Goal: Navigation & Orientation: Find specific page/section

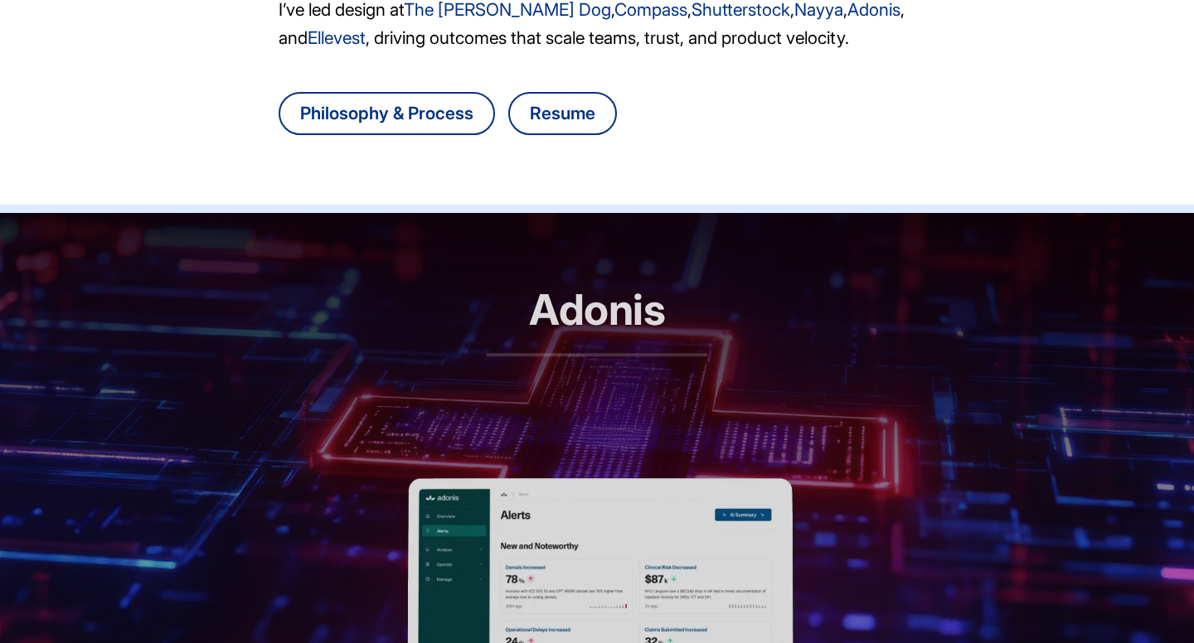
scroll to position [827, 0]
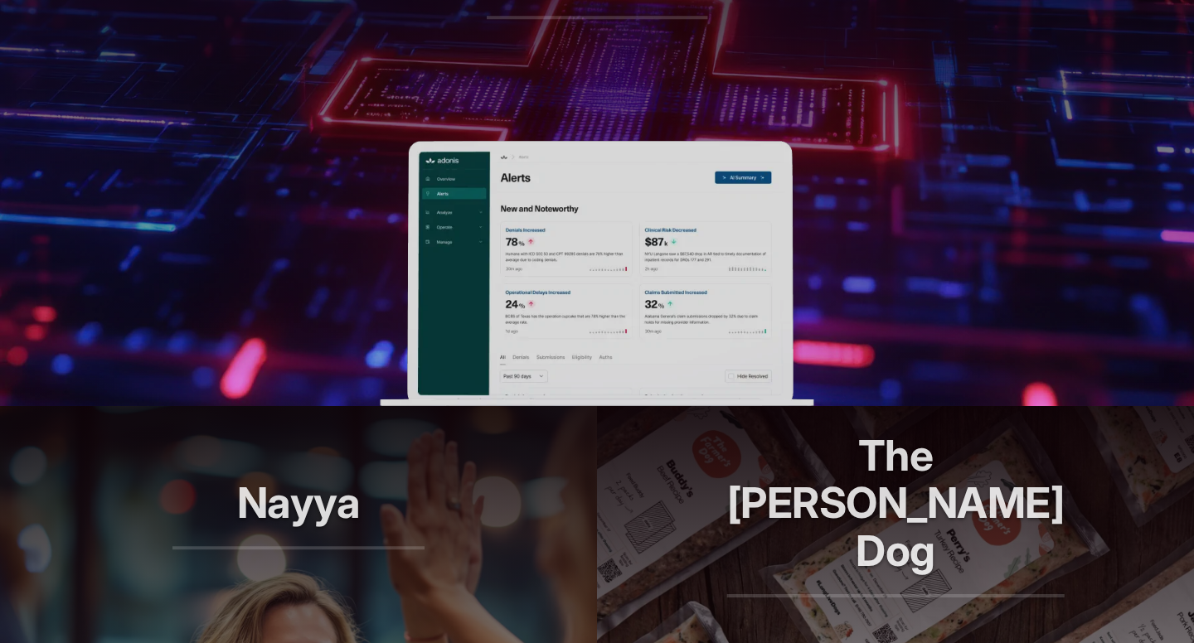
click at [537, 254] on img at bounding box center [597, 273] width 434 height 265
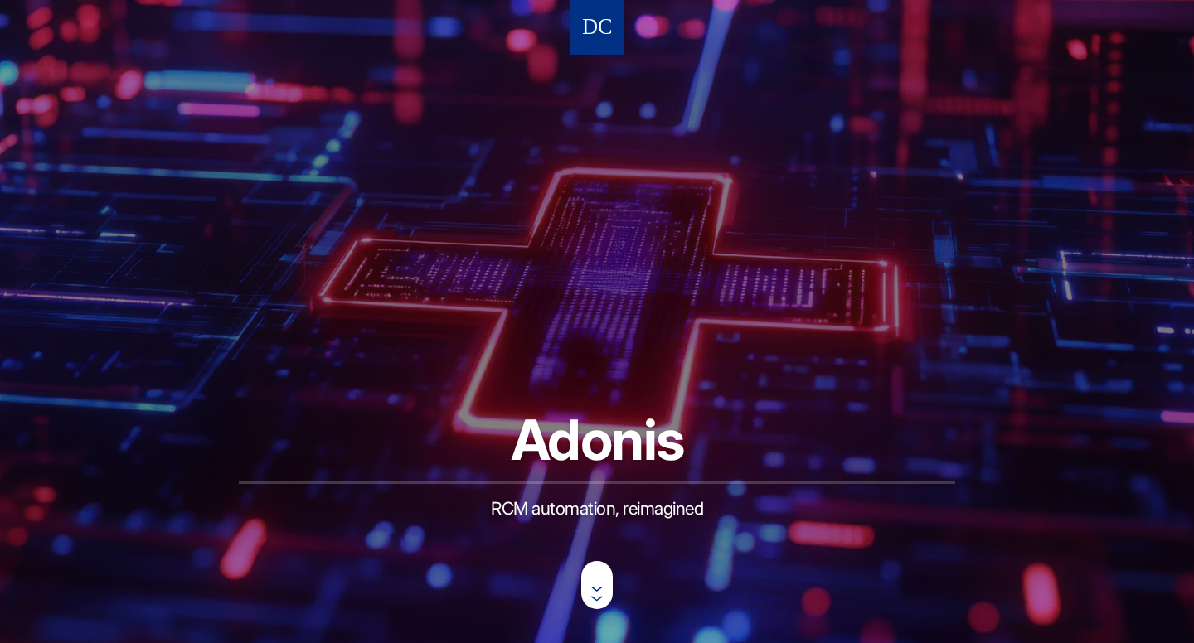
click at [592, 18] on img at bounding box center [597, 27] width 28 height 31
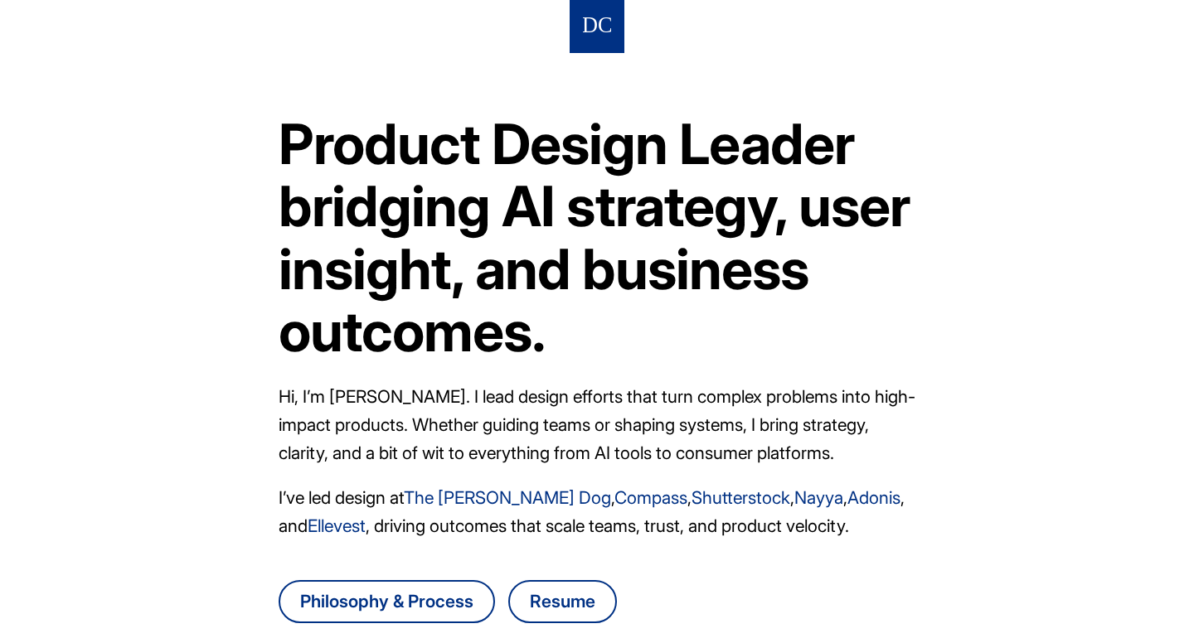
scroll to position [29, 0]
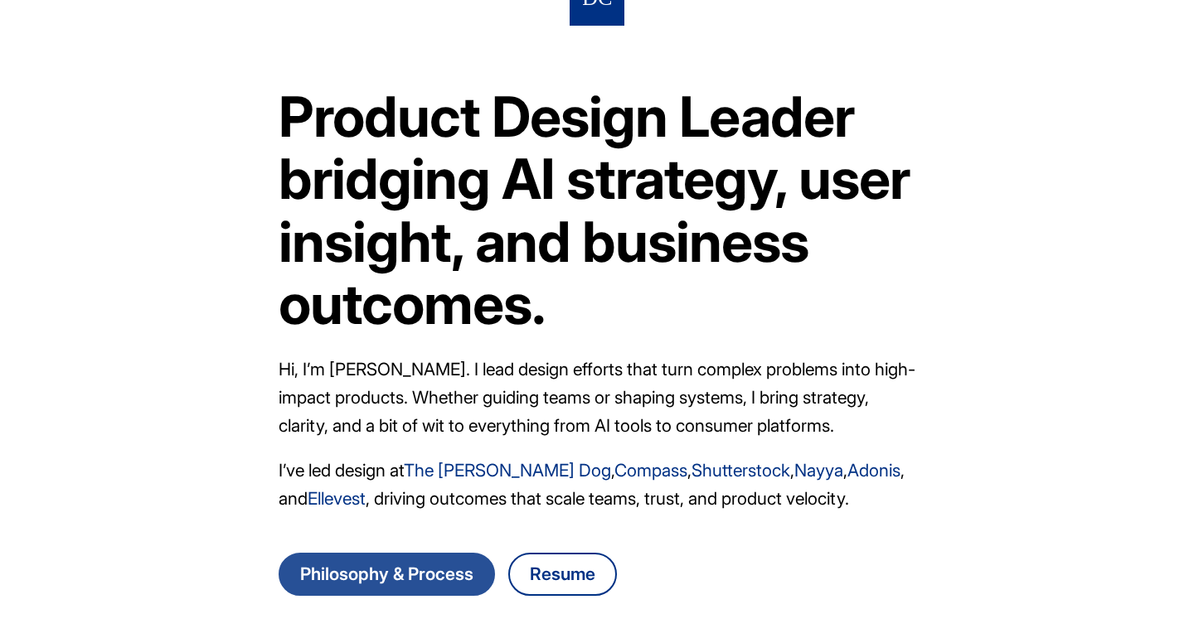
click at [395, 553] on link "Philosophy & Process" at bounding box center [387, 574] width 216 height 43
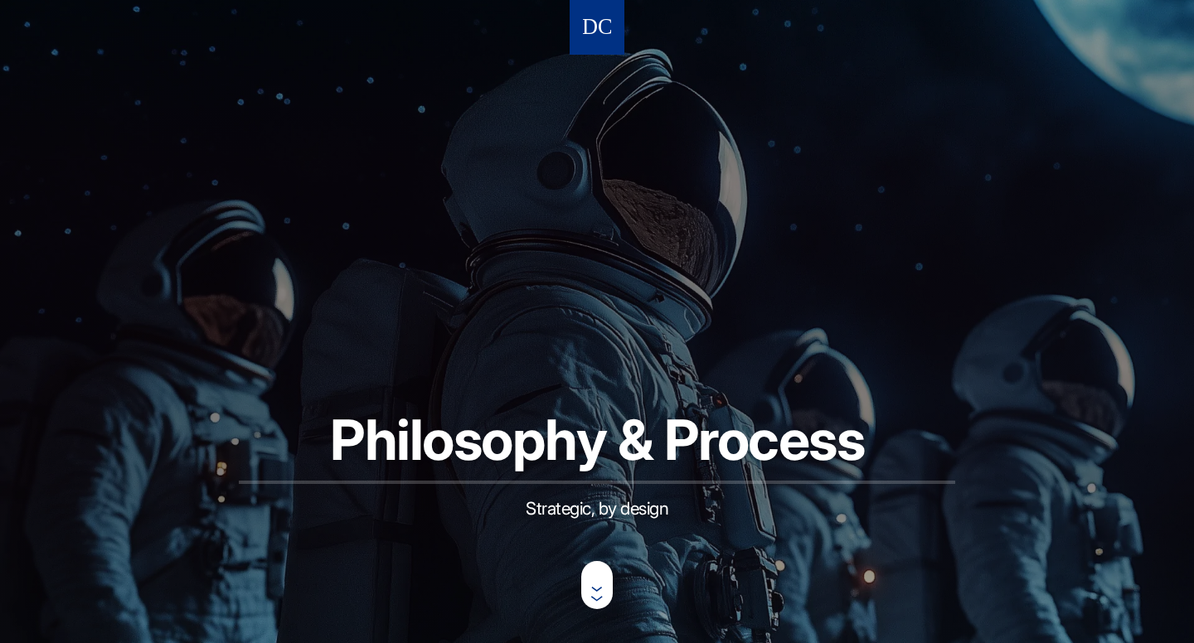
click at [586, 43] on nav at bounding box center [597, 27] width 55 height 55
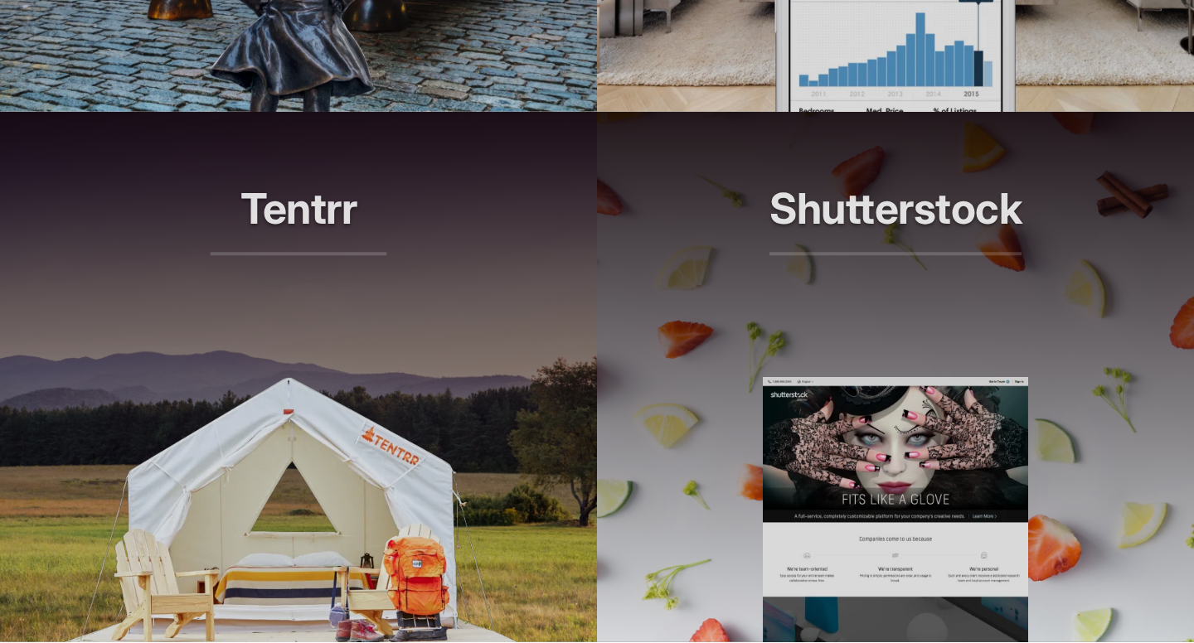
scroll to position [2168, 0]
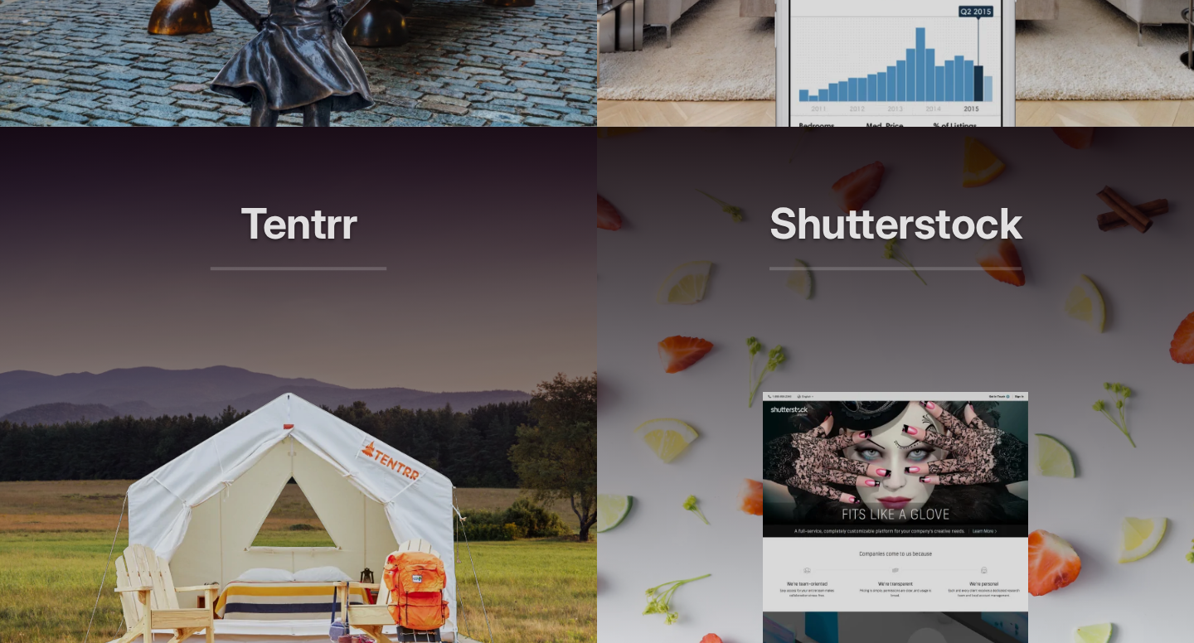
click at [451, 295] on header "Tentrr Airbnb for the outdoors" at bounding box center [298, 259] width 597 height 265
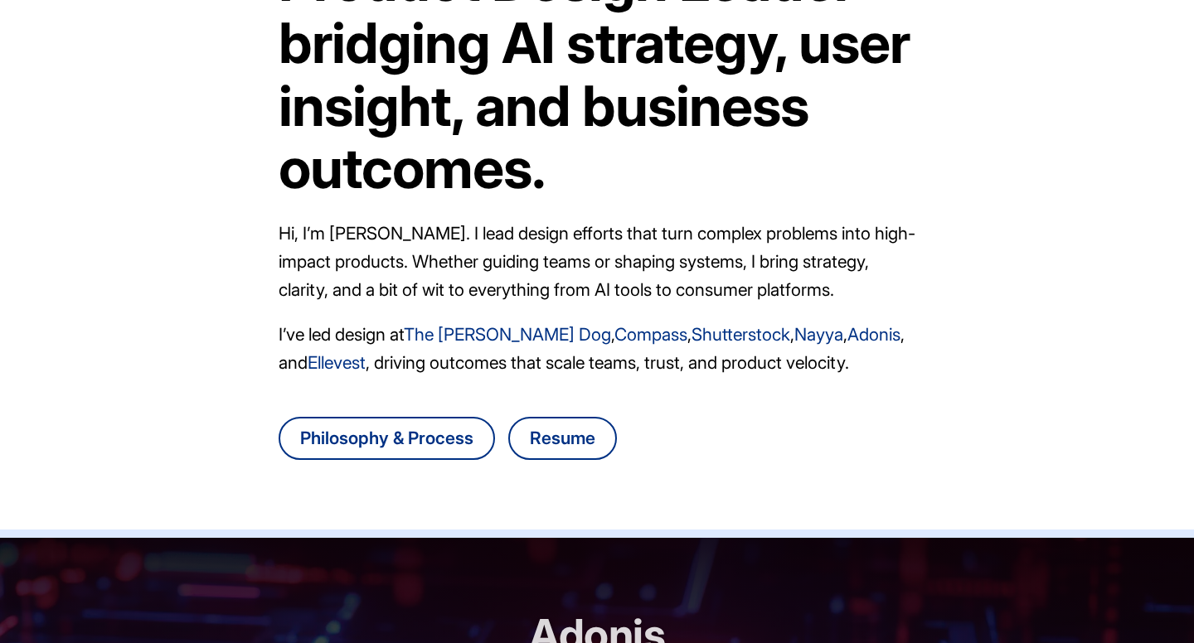
scroll to position [72, 0]
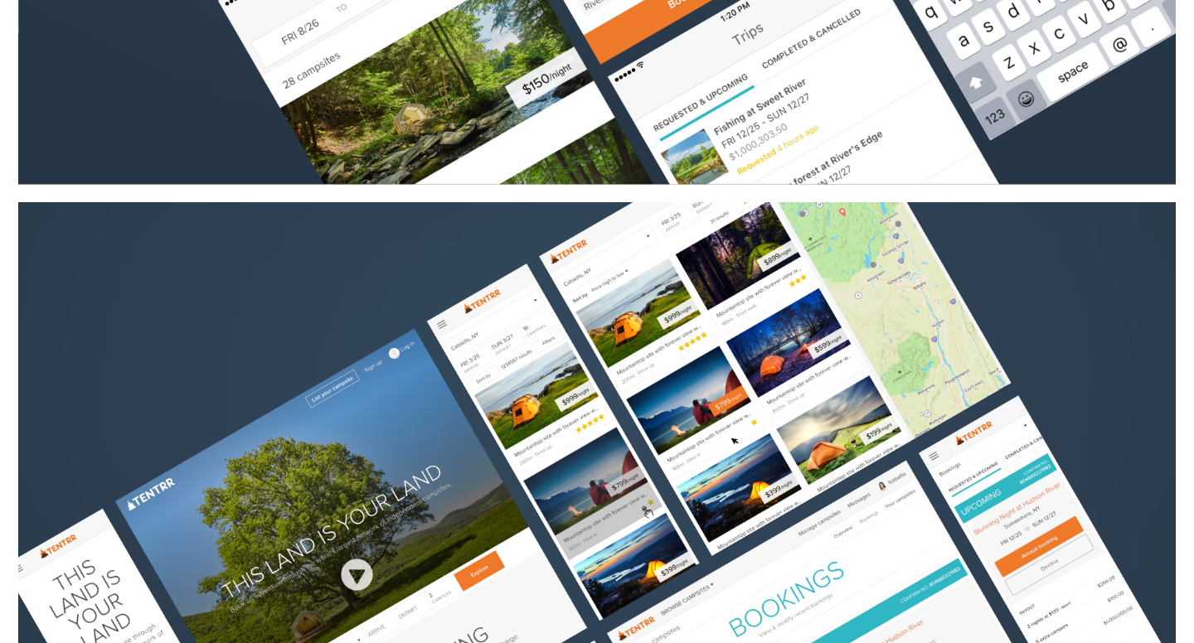
scroll to position [1490, 0]
